Goal: Information Seeking & Learning: Learn about a topic

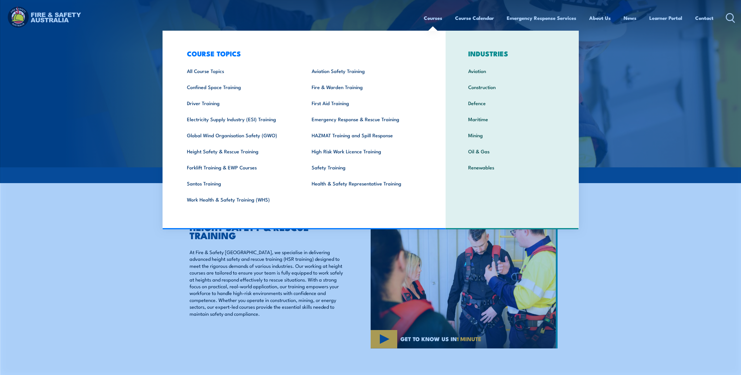
click at [431, 20] on link "Courses" at bounding box center [433, 17] width 18 height 15
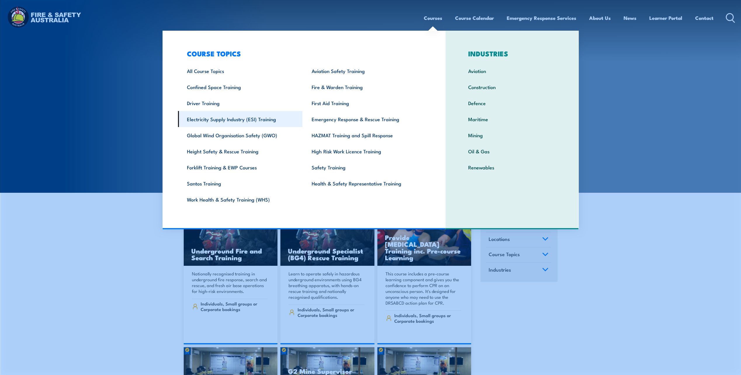
click at [229, 122] on link "Electricity Supply Industry (ESI) Training" at bounding box center [240, 119] width 125 height 16
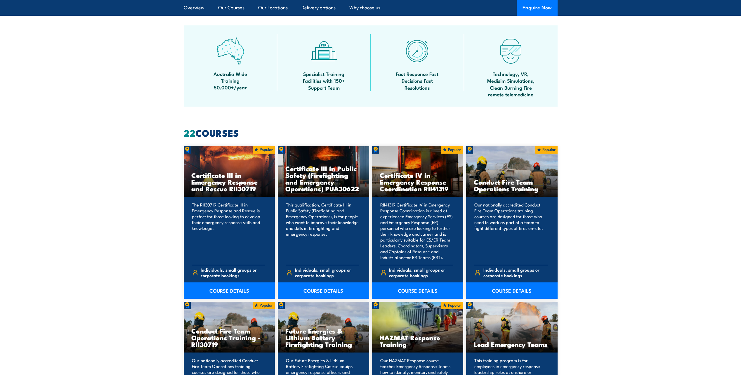
scroll to position [351, 0]
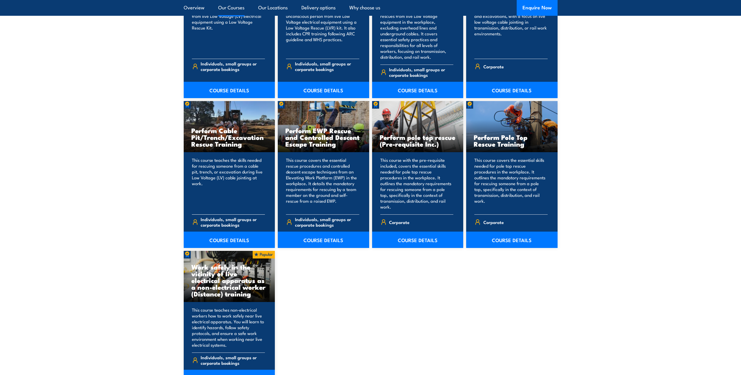
scroll to position [760, 0]
